Goal: Task Accomplishment & Management: Complete application form

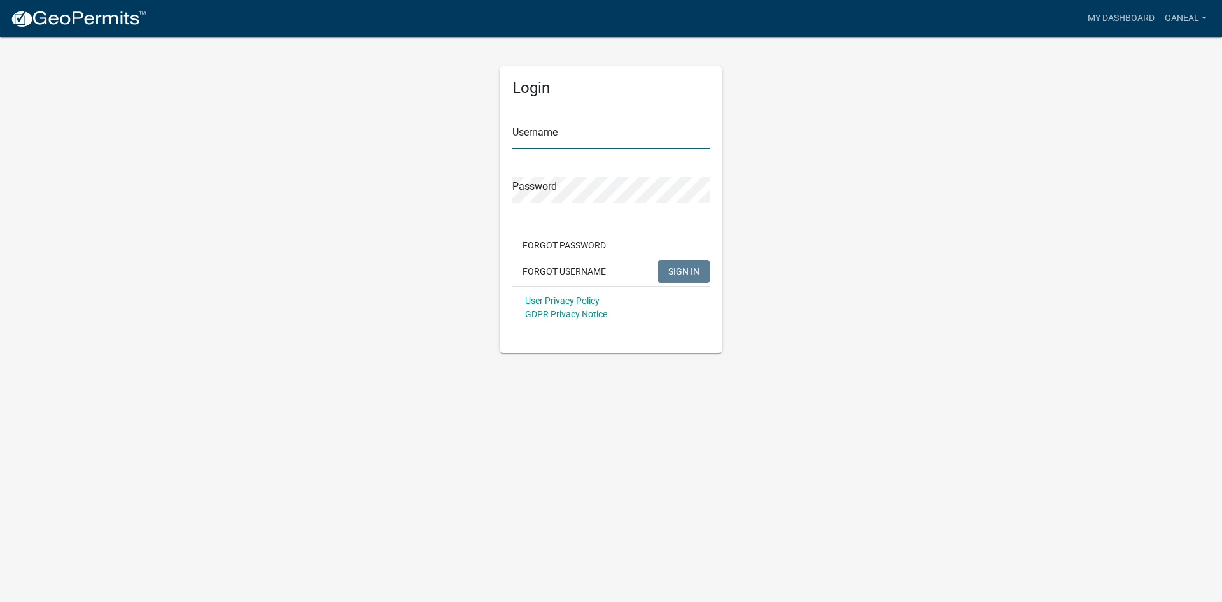
type input "ganeal"
click at [688, 274] on span "SIGN IN" at bounding box center [683, 270] width 31 height 10
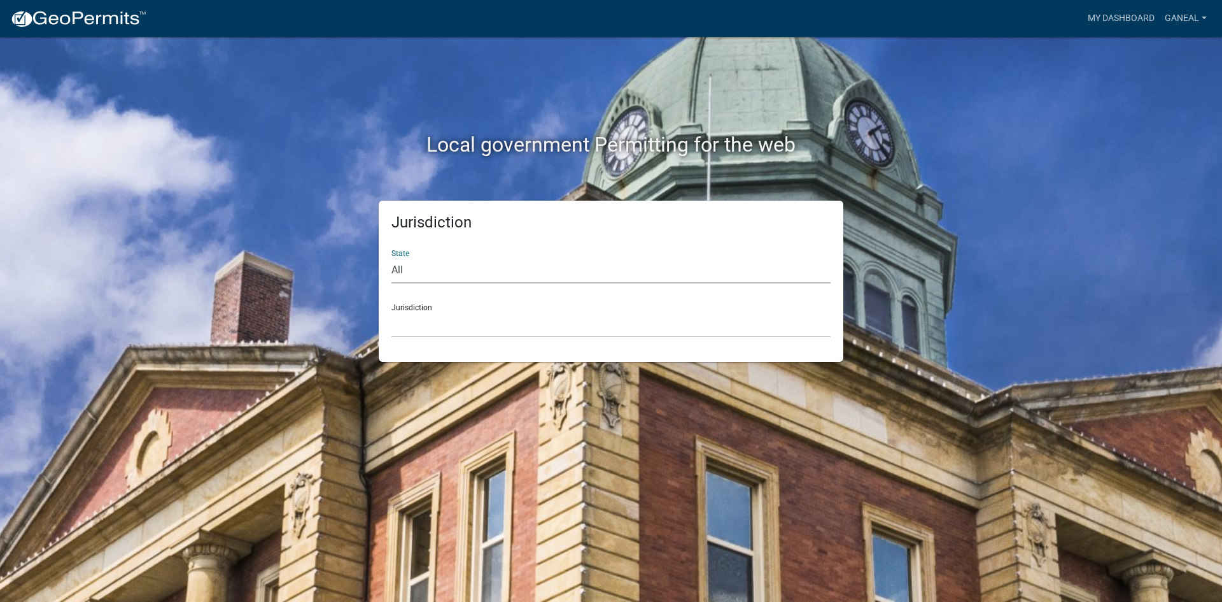
click at [413, 271] on select "All [US_STATE] [US_STATE] [US_STATE] [US_STATE] [US_STATE] [US_STATE] [US_STATE…" at bounding box center [611, 270] width 439 height 26
select select "[US_STATE]"
click at [392, 257] on select "All [US_STATE] [US_STATE] [US_STATE] [US_STATE] [US_STATE] [US_STATE] [US_STATE…" at bounding box center [611, 270] width 439 height 26
click at [415, 309] on div "Jurisdiction [GEOGRAPHIC_DATA], [US_STATE] [GEOGRAPHIC_DATA], [US_STATE]" at bounding box center [611, 315] width 439 height 44
click at [417, 334] on select "[GEOGRAPHIC_DATA], [US_STATE] [GEOGRAPHIC_DATA], [US_STATE]" at bounding box center [611, 324] width 439 height 26
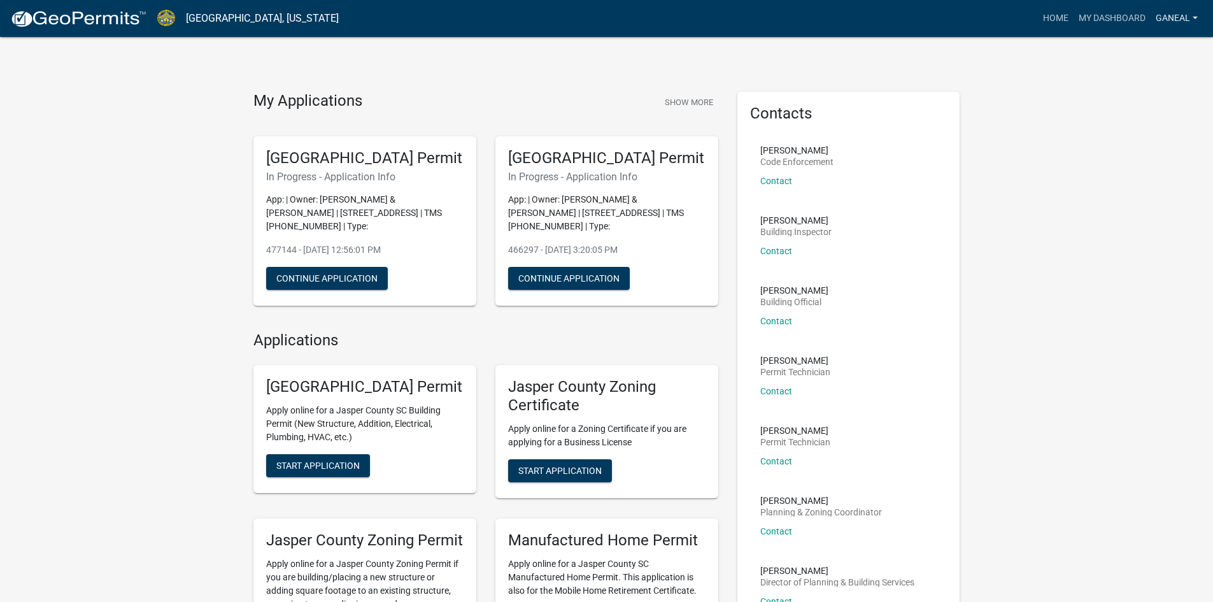
click at [1157, 22] on link "ganeal" at bounding box center [1176, 18] width 52 height 24
click at [1106, 19] on link "My Dashboard" at bounding box center [1111, 18] width 77 height 24
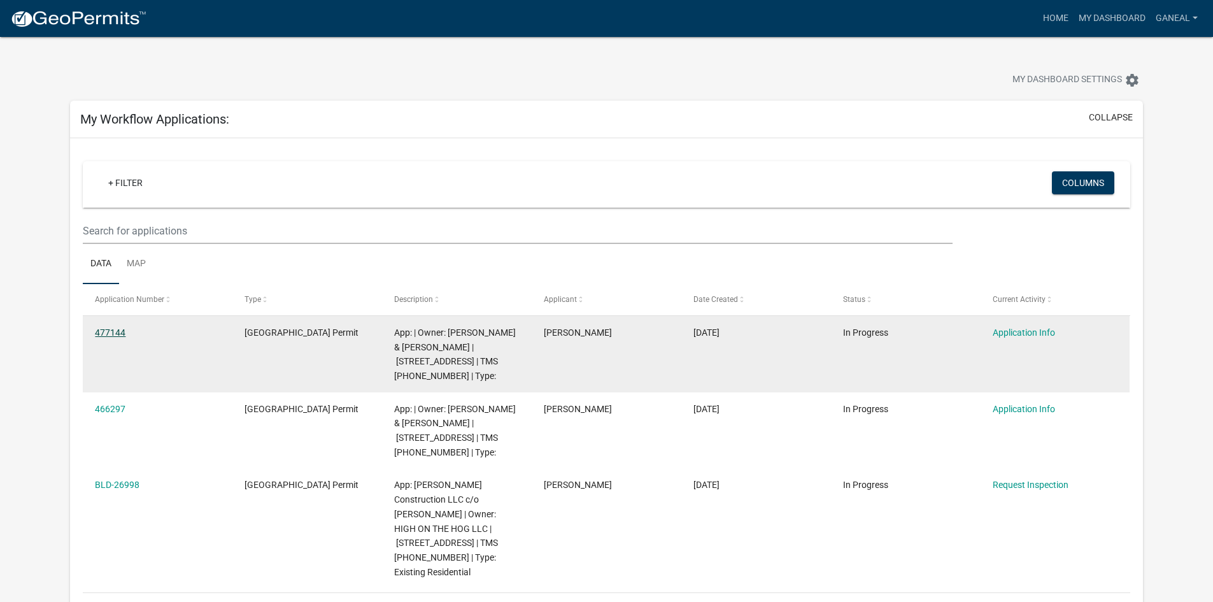
click at [115, 331] on link "477144" at bounding box center [110, 332] width 31 height 10
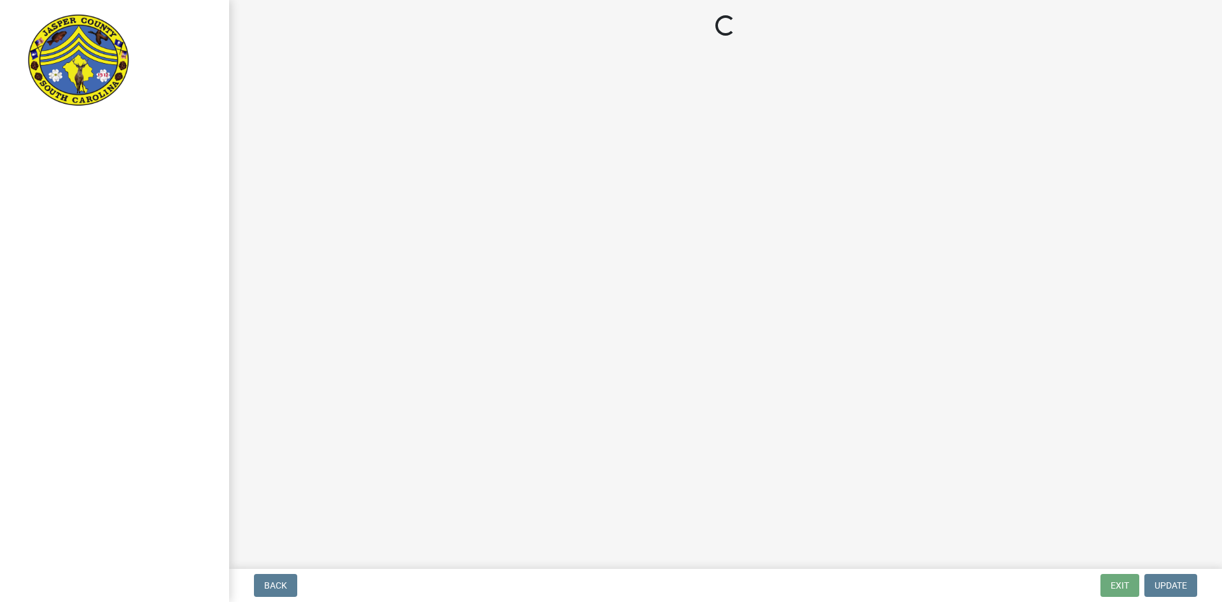
select select "9ee69ee8-4d28-486b-bc7b-e904e70aa828"
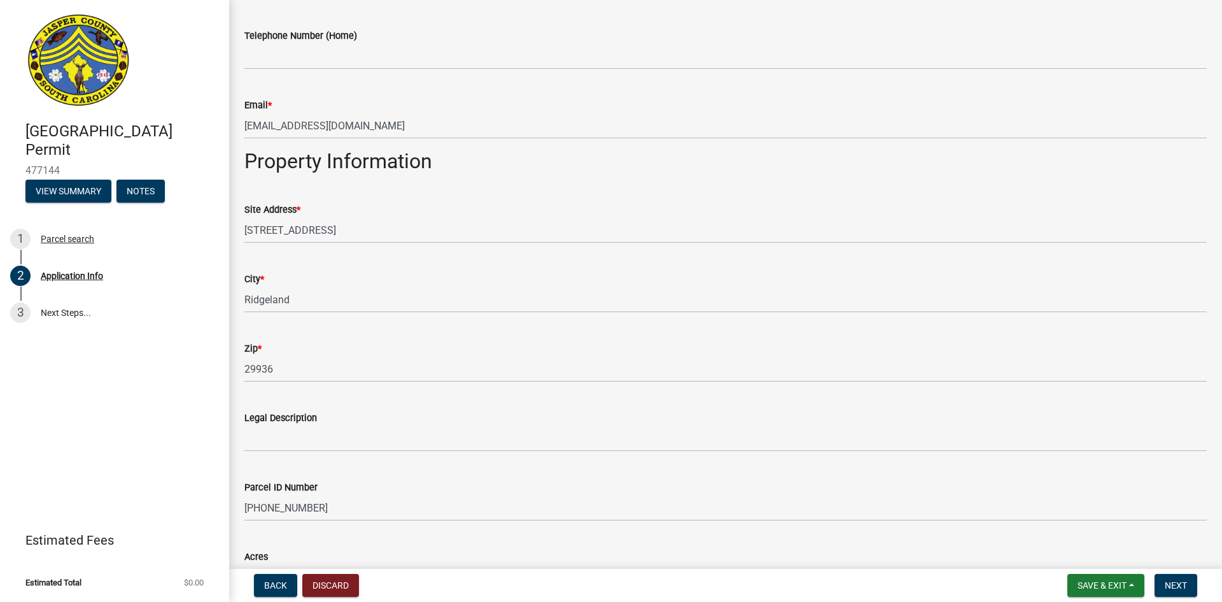
scroll to position [764, 0]
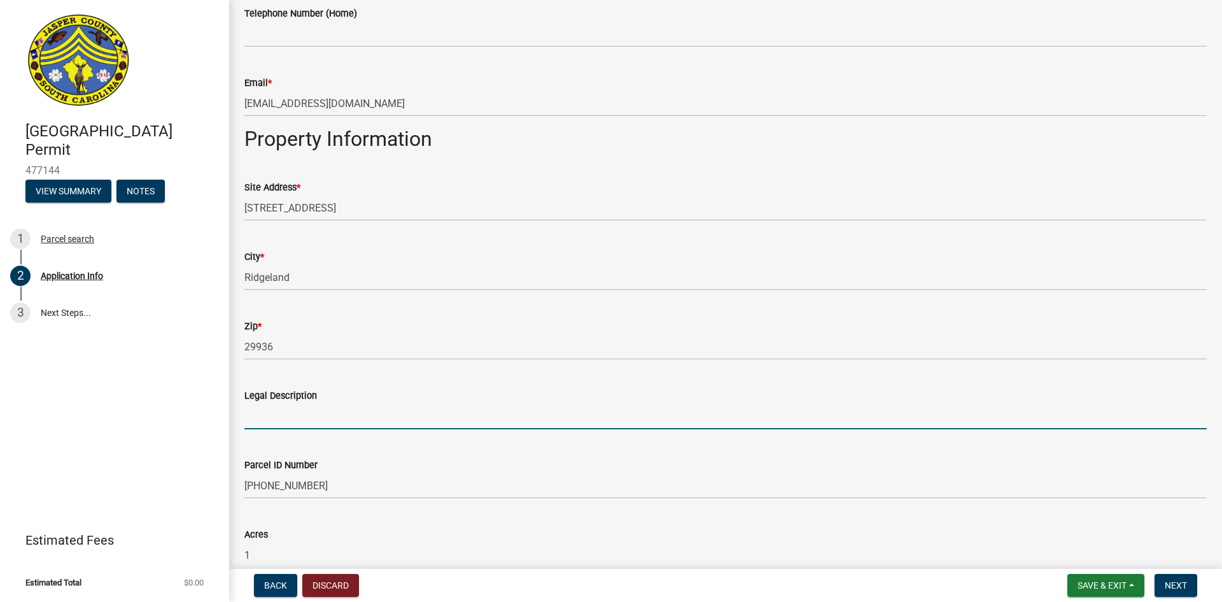
click at [268, 418] on input "Legal Description" at bounding box center [725, 416] width 963 height 26
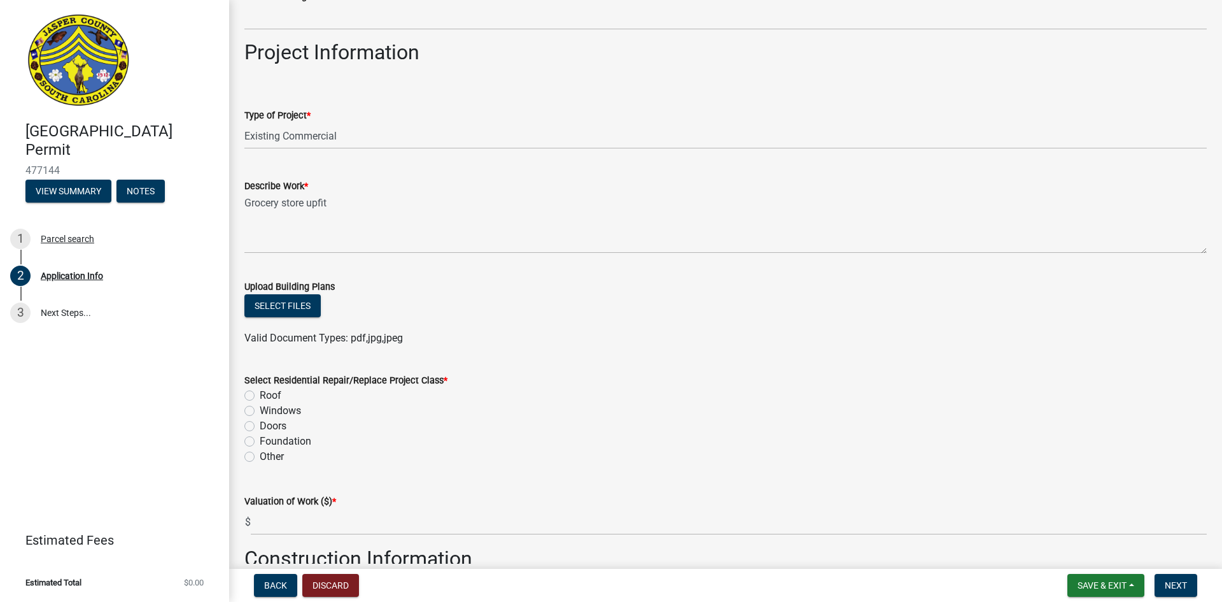
scroll to position [1401, 0]
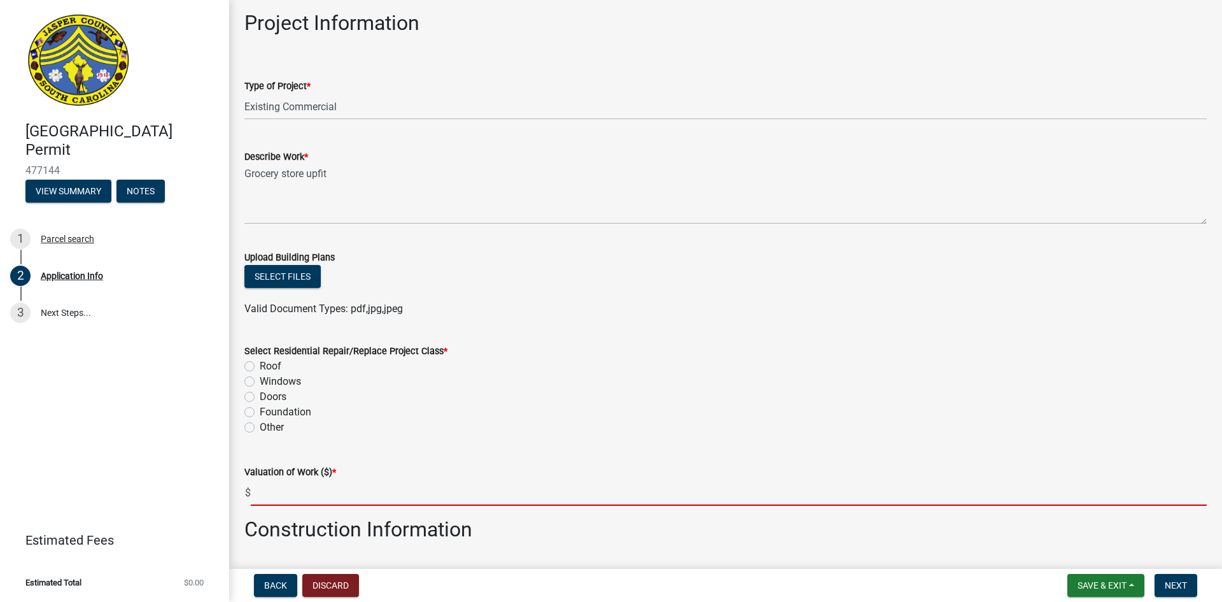
click at [259, 492] on input "text" at bounding box center [729, 492] width 956 height 26
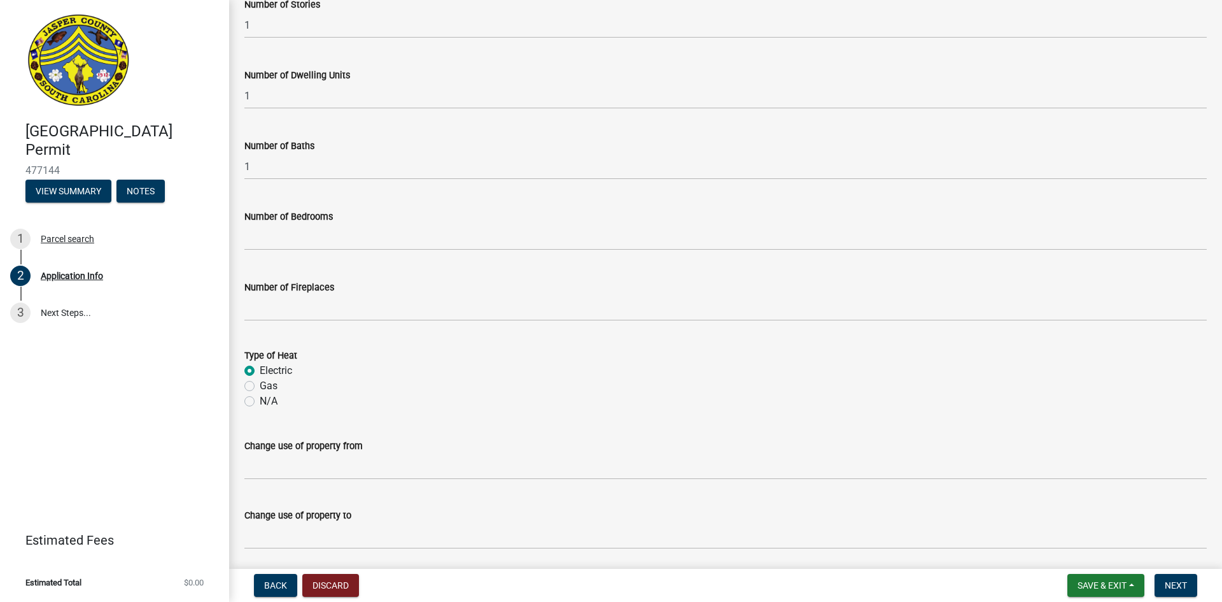
scroll to position [2019, 0]
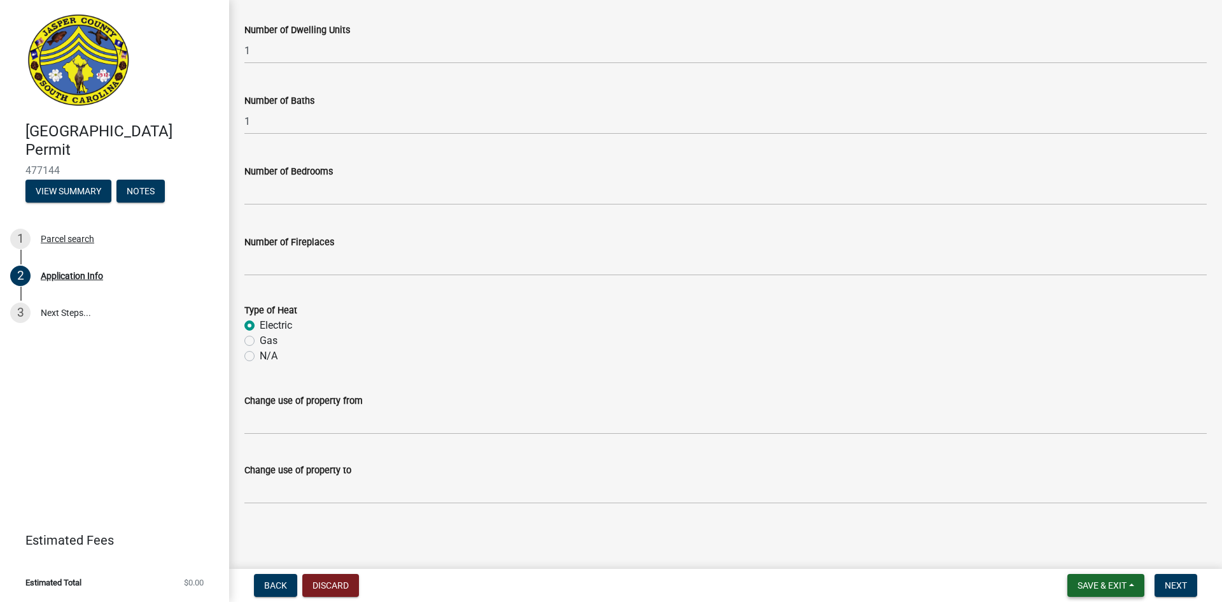
click at [1094, 584] on span "Save & Exit" at bounding box center [1102, 585] width 49 height 10
click at [1099, 552] on button "Save & Exit" at bounding box center [1094, 552] width 102 height 31
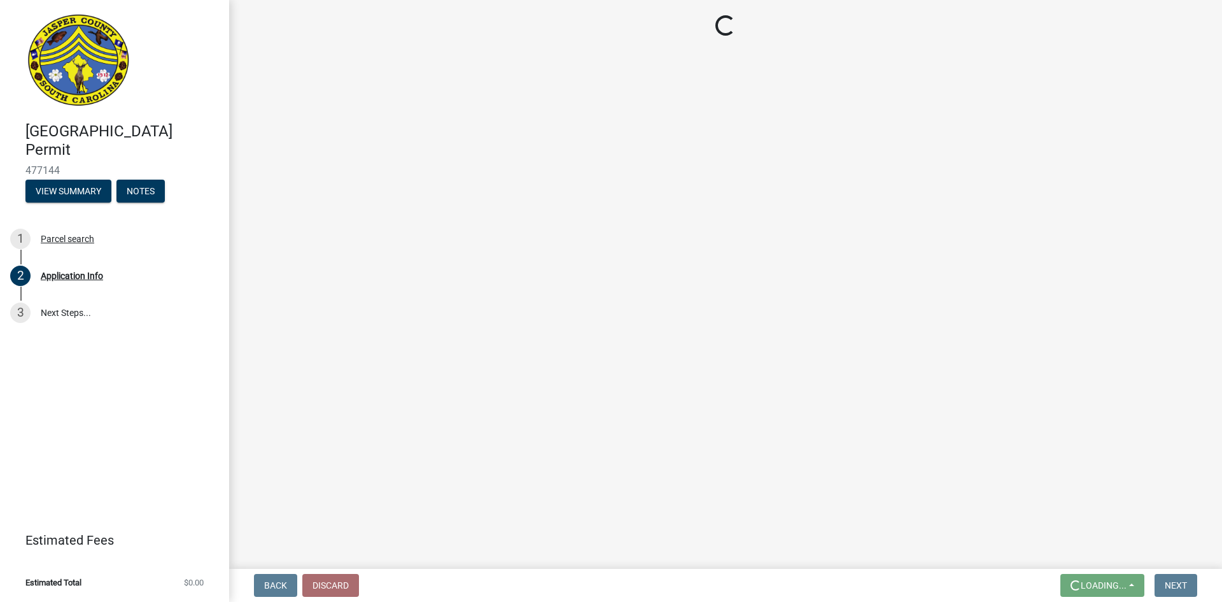
scroll to position [0, 0]
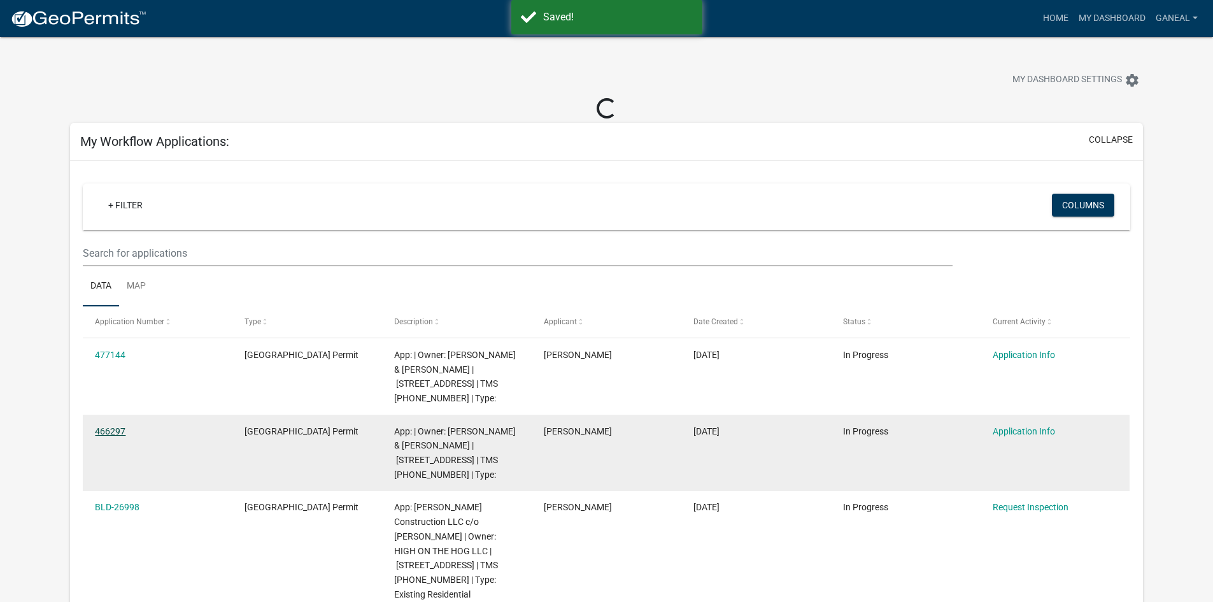
click at [109, 432] on link "466297" at bounding box center [110, 431] width 31 height 10
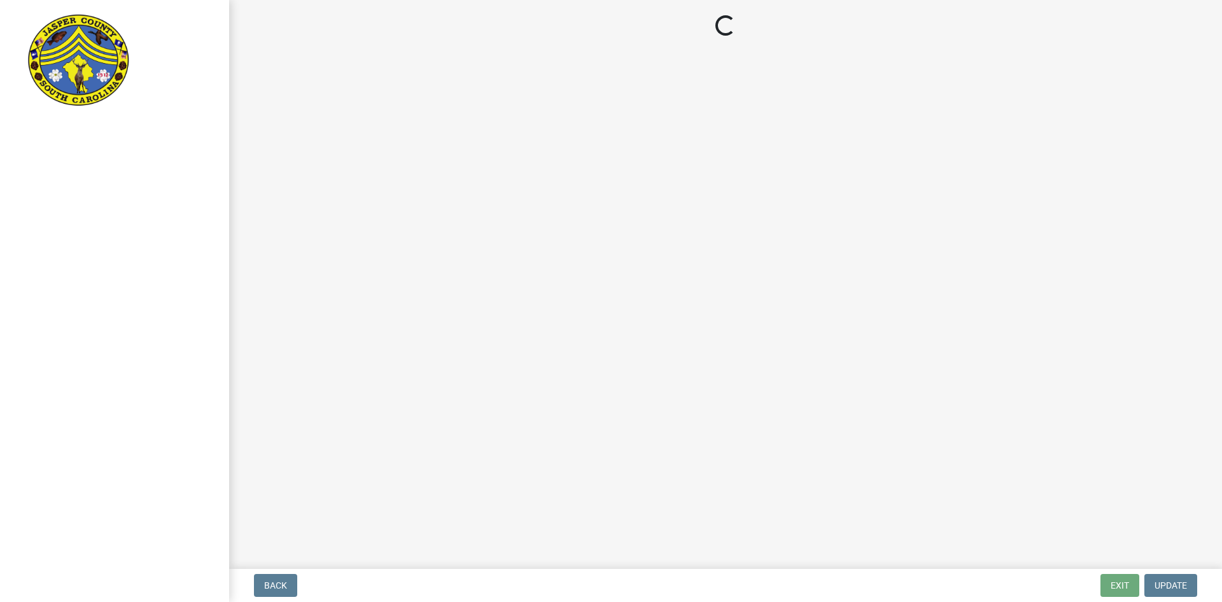
select select "6570ce79-212e-4c42-b64f-f74b85e12671"
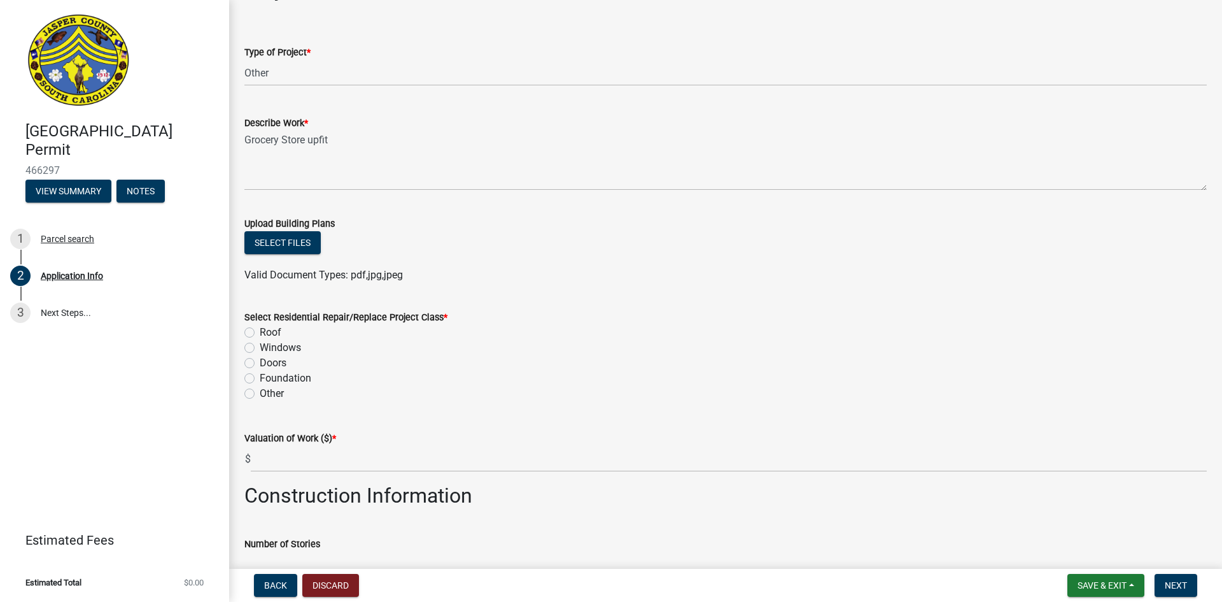
scroll to position [1401, 0]
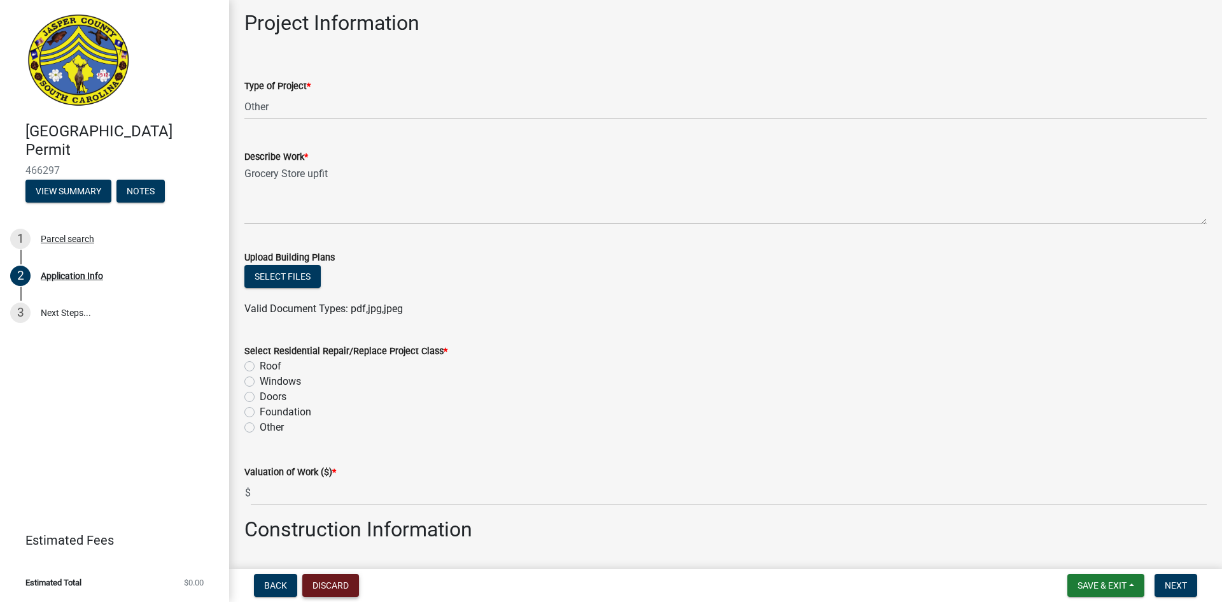
click at [338, 584] on button "Discard" at bounding box center [330, 585] width 57 height 23
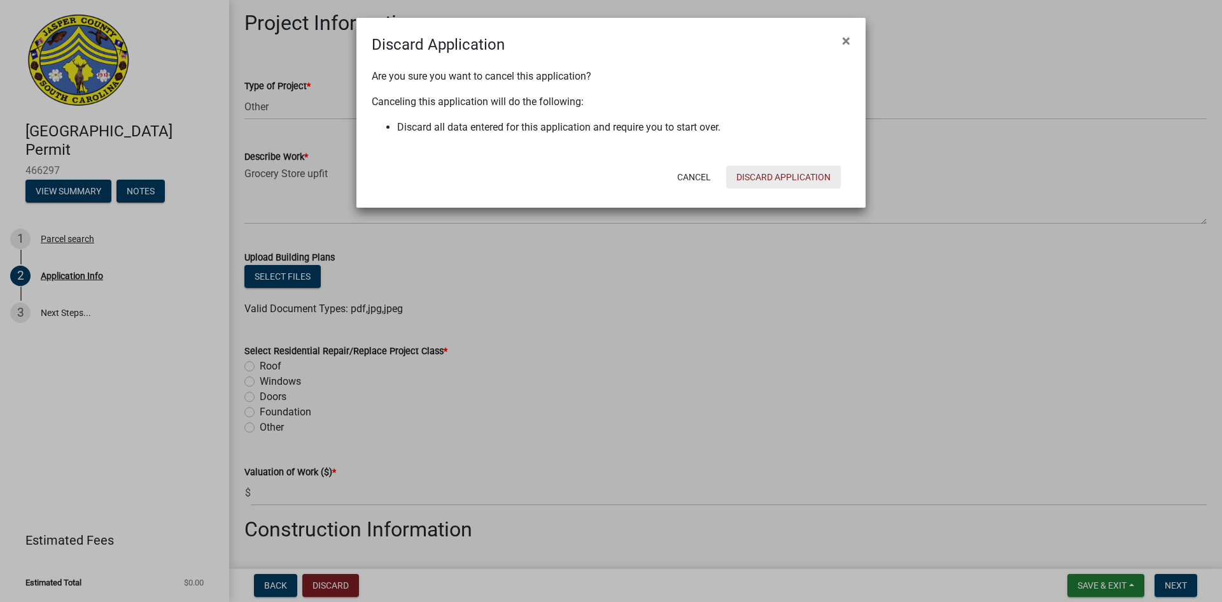
click at [770, 177] on button "Discard Application" at bounding box center [783, 177] width 115 height 23
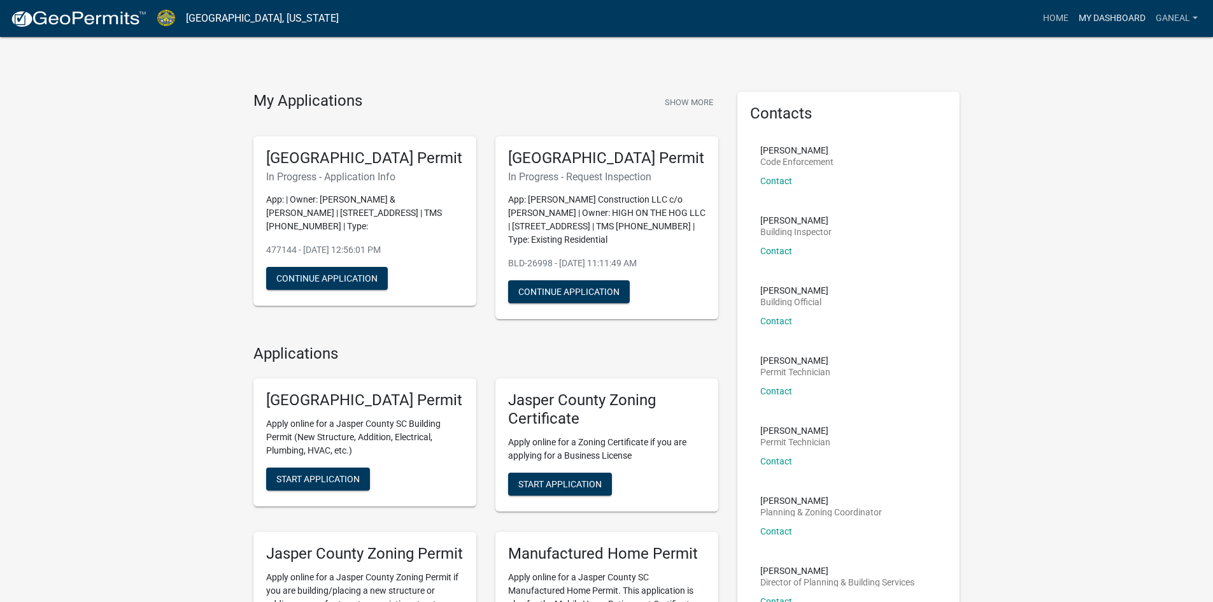
click at [1076, 22] on link "My Dashboard" at bounding box center [1111, 18] width 77 height 24
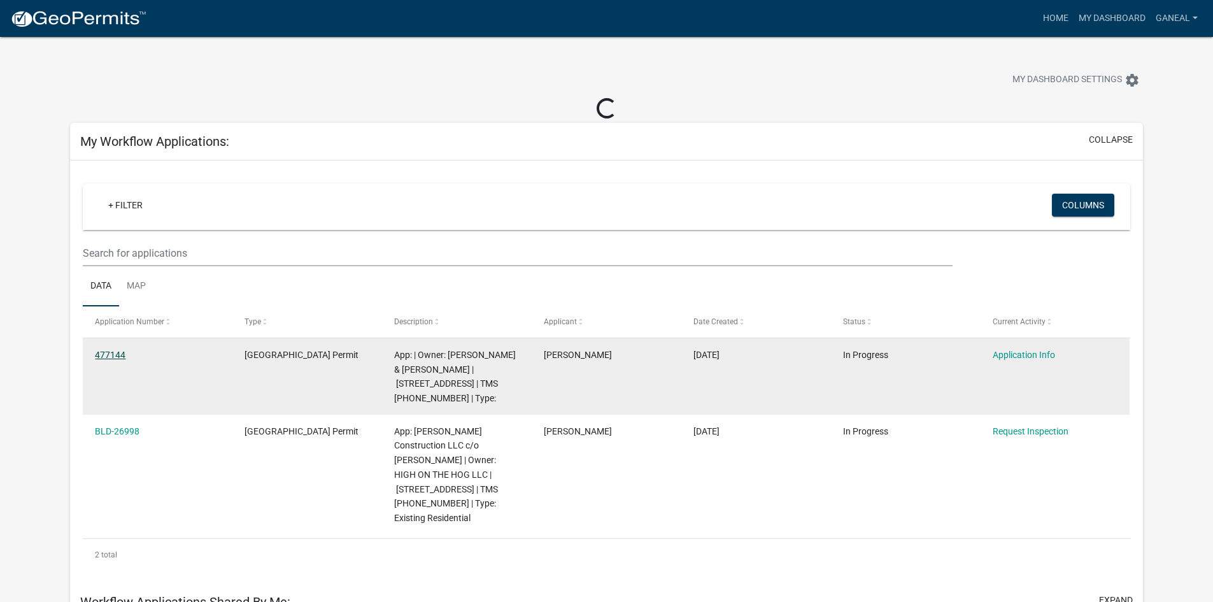
click at [118, 356] on link "477144" at bounding box center [110, 355] width 31 height 10
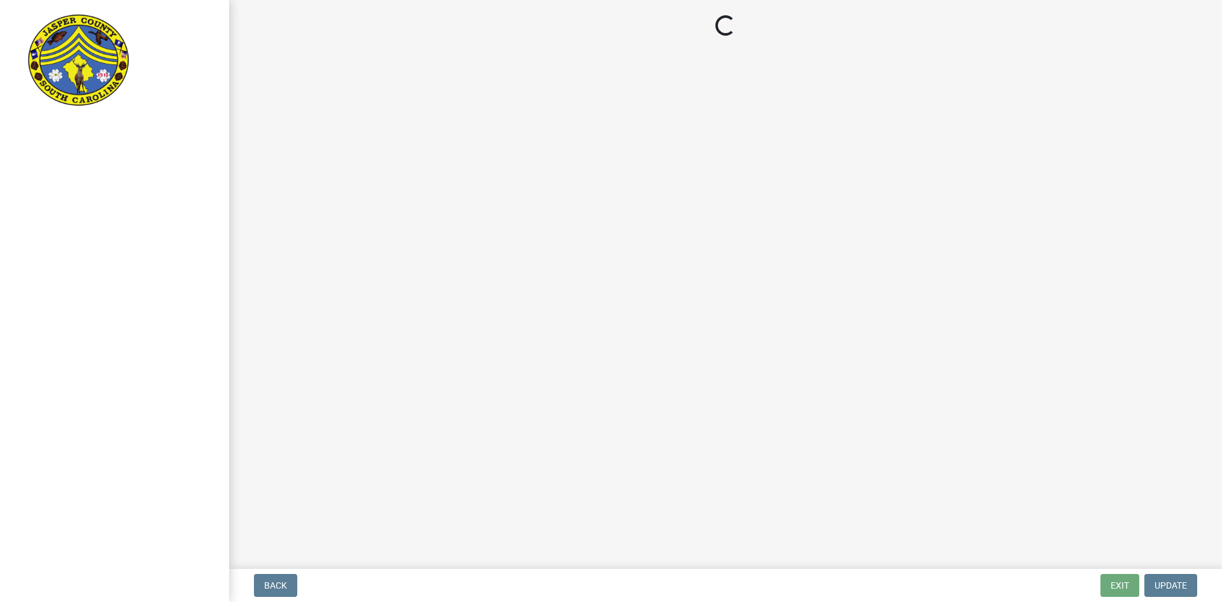
select select "9ee69ee8-4d28-486b-bc7b-e904e70aa828"
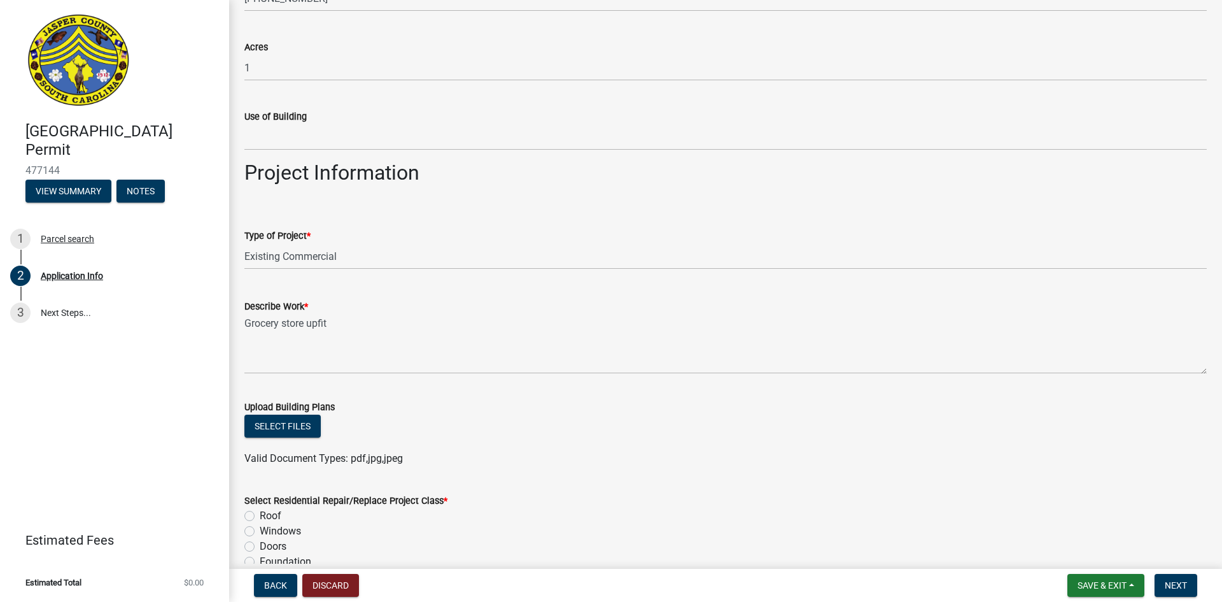
scroll to position [1273, 0]
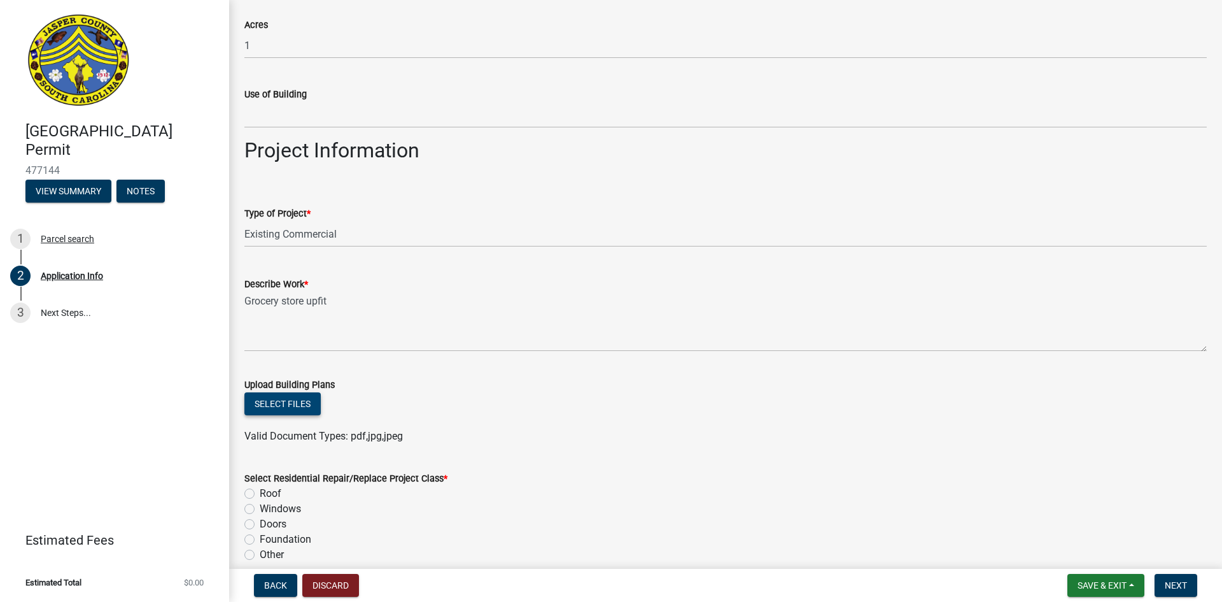
click at [276, 398] on button "Select files" at bounding box center [282, 403] width 76 height 23
click at [289, 403] on button "Select files" at bounding box center [282, 403] width 76 height 23
click at [428, 544] on div "Foundation" at bounding box center [725, 539] width 963 height 15
click at [297, 402] on button "Select files" at bounding box center [282, 403] width 76 height 23
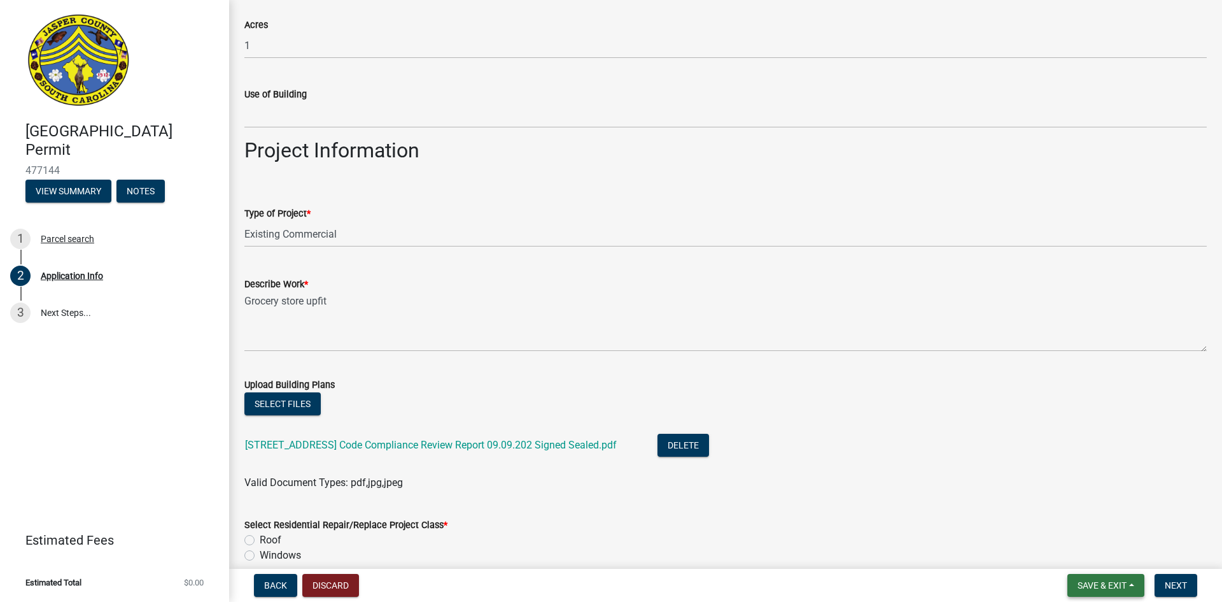
click at [1120, 580] on span "Save & Exit" at bounding box center [1102, 585] width 49 height 10
click at [1072, 555] on button "Save & Exit" at bounding box center [1094, 552] width 102 height 31
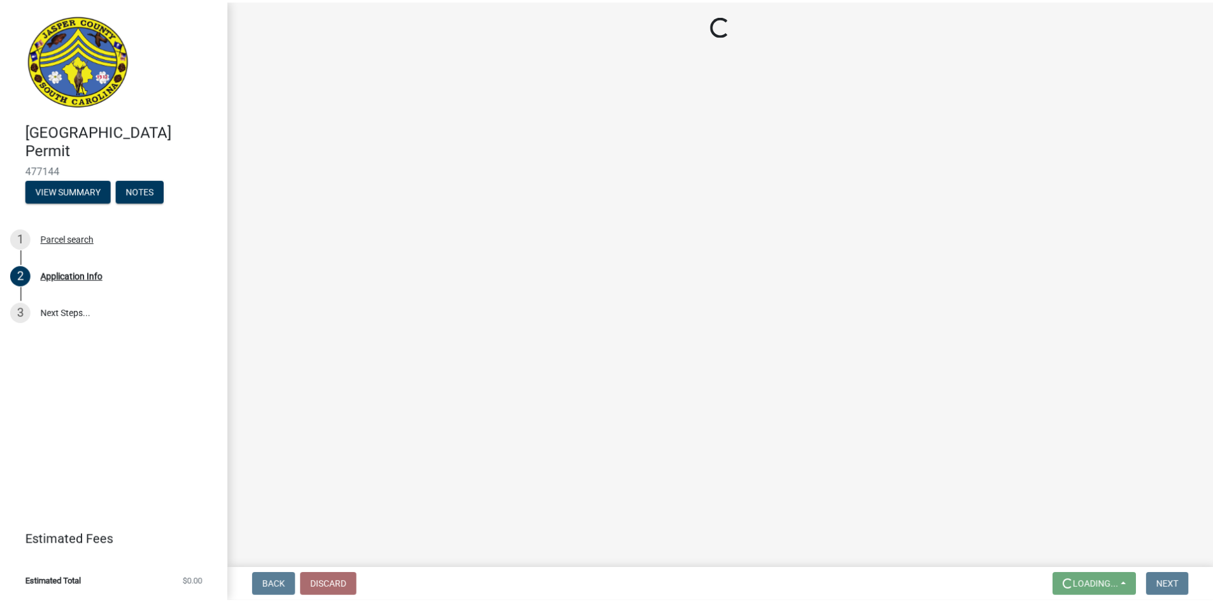
scroll to position [0, 0]
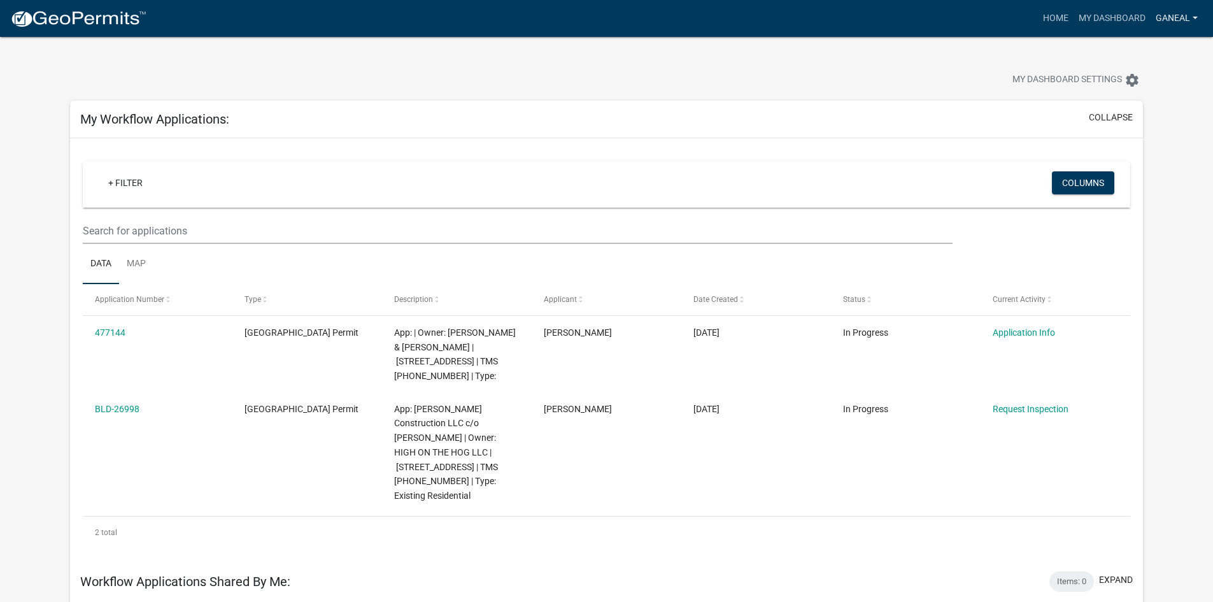
click at [1177, 19] on link "ganeal" at bounding box center [1176, 18] width 52 height 24
click at [1138, 95] on link "Logout" at bounding box center [1152, 93] width 102 height 31
